Goal: Information Seeking & Learning: Check status

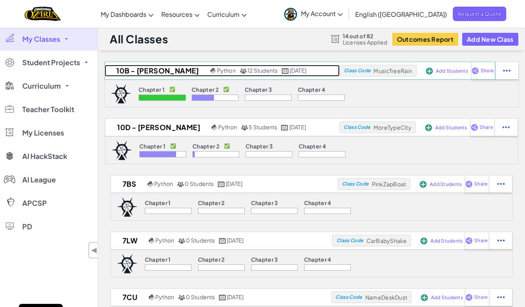
click at [154, 67] on h2 "10B - [PERSON_NAME]" at bounding box center [157, 71] width 104 height 12
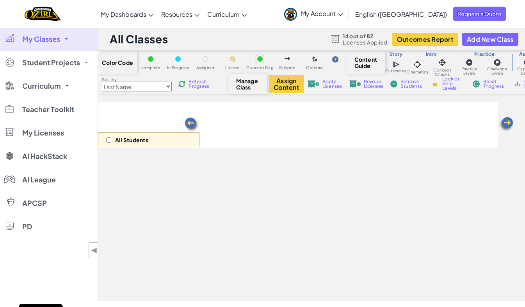
select select "5d8a57abe8919b28d5113af1"
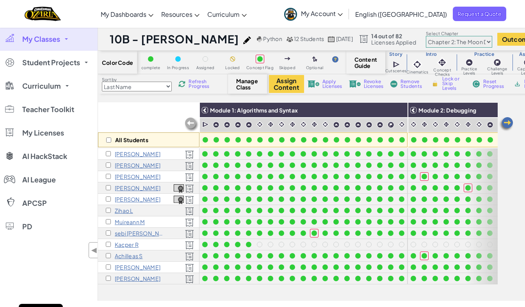
click at [197, 81] on span "Refresh Progress" at bounding box center [201, 83] width 24 height 9
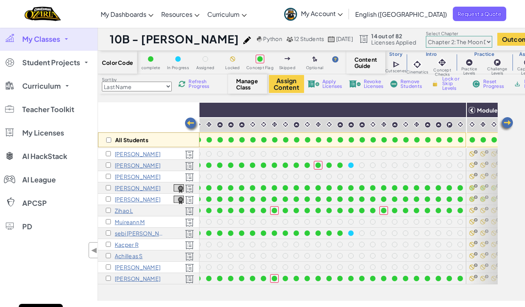
scroll to position [0, 529]
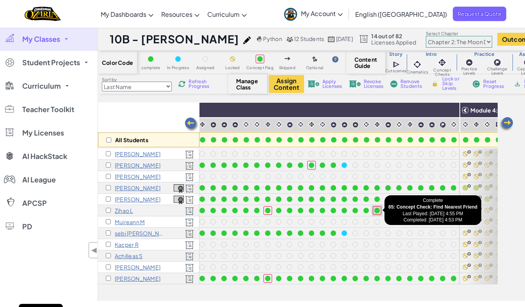
click at [381, 208] on div at bounding box center [377, 210] width 9 height 9
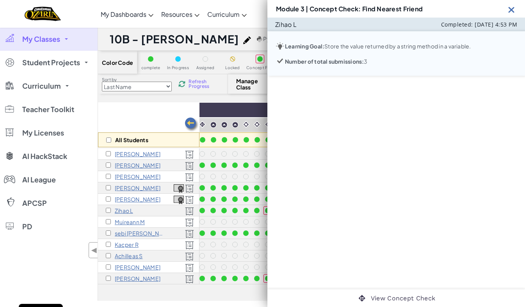
click at [225, 109] on h3 "Module 3: Variables" at bounding box center [261, 110] width 396 height 6
click at [507, 7] on img at bounding box center [512, 10] width 10 height 10
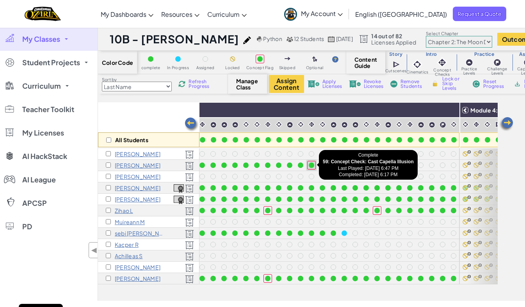
click at [312, 164] on div at bounding box center [311, 164] width 5 height 5
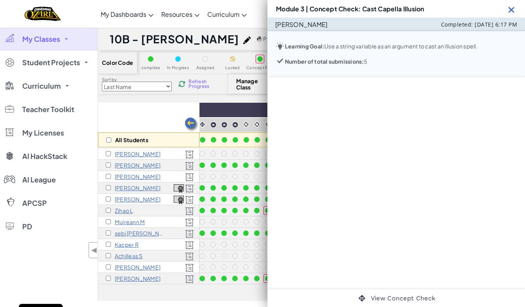
click at [365, 62] on p "Number of total submissions: 5" at bounding box center [326, 61] width 83 height 6
click at [513, 8] on img at bounding box center [512, 10] width 10 height 10
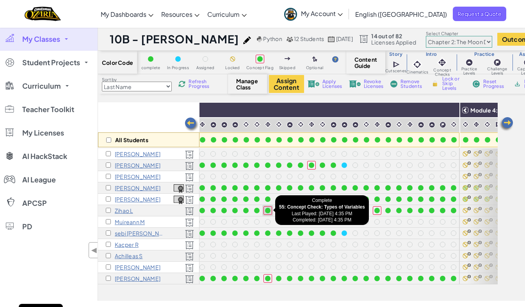
click at [270, 212] on div at bounding box center [267, 210] width 5 height 5
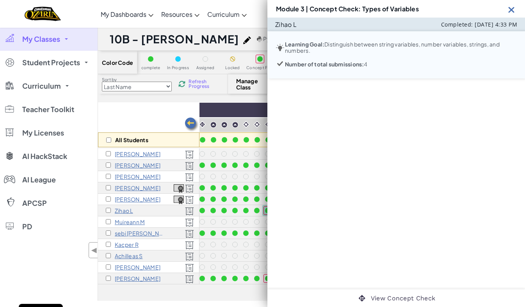
click at [512, 9] on img at bounding box center [512, 10] width 10 height 10
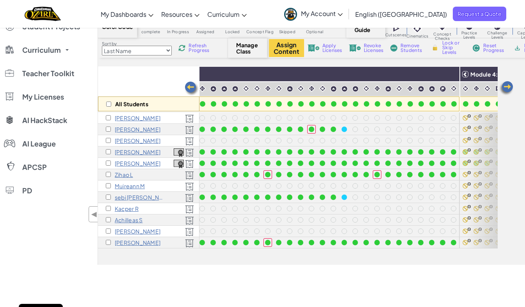
scroll to position [0, 0]
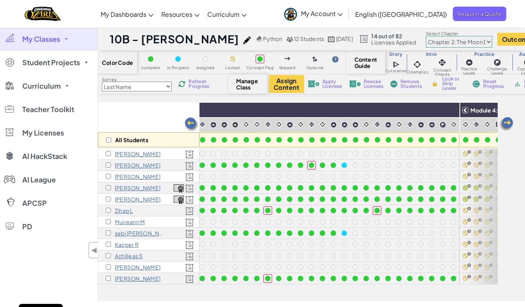
click at [144, 85] on select "Last Name first Name Progress (High to Low) Progress (Low to Hight)" at bounding box center [137, 87] width 70 height 10
click at [145, 133] on div "All Students" at bounding box center [149, 139] width 102 height 15
click at [150, 87] on select "Last Name first Name Progress (High to Low) Progress (Low to Hight)" at bounding box center [137, 87] width 70 height 10
select select "Progress (Low to Hight)"
click at [102, 82] on select "Last Name first Name Progress (High to Low) Progress (Low to Hight)" at bounding box center [137, 87] width 70 height 10
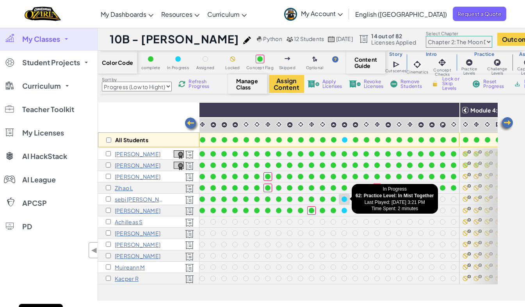
click at [344, 202] on div at bounding box center [344, 199] width 9 height 9
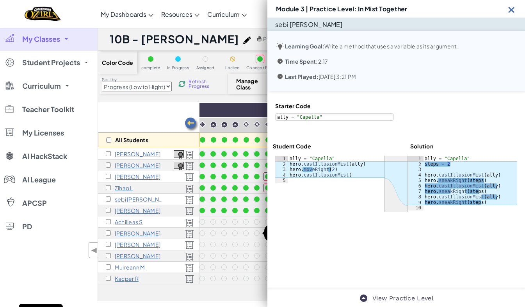
click at [253, 232] on div at bounding box center [257, 233] width 9 height 9
click at [514, 7] on img at bounding box center [512, 10] width 10 height 10
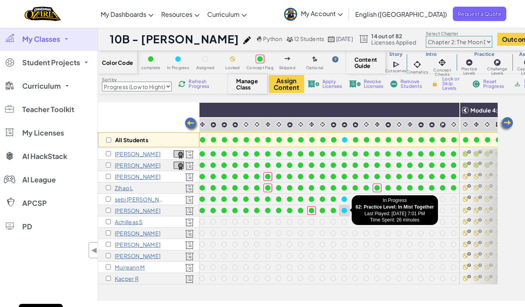
click at [342, 207] on div at bounding box center [344, 210] width 9 height 9
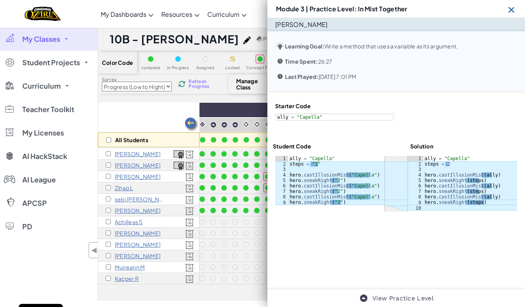
click at [514, 10] on img at bounding box center [512, 10] width 10 height 10
